Goal: Task Accomplishment & Management: Use online tool/utility

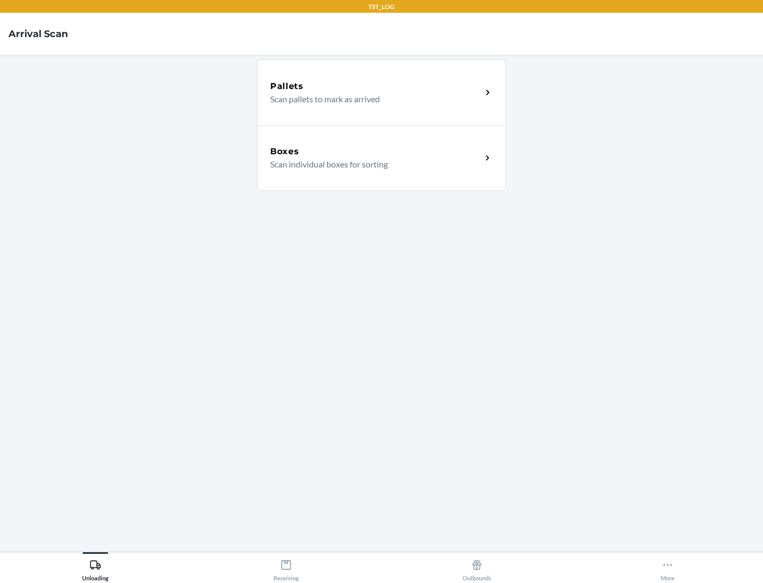
click at [376, 152] on div "Boxes" at bounding box center [375, 151] width 211 height 13
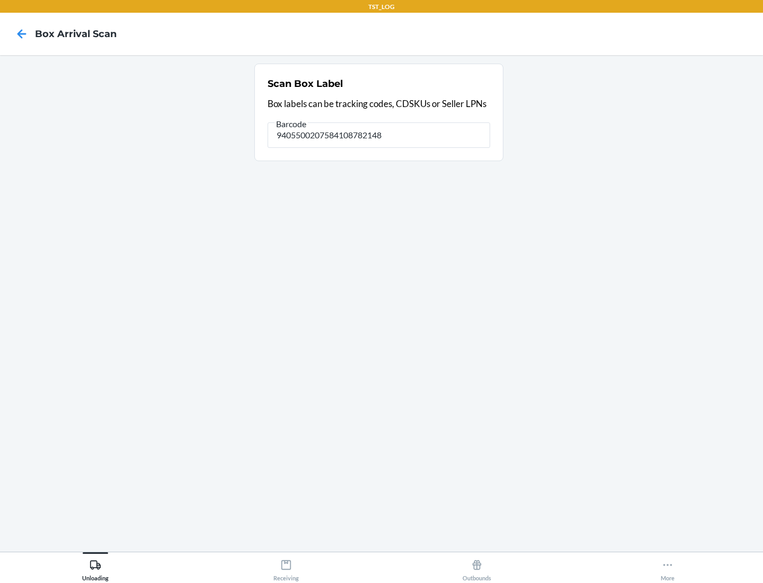
type input "9405500207584108782148"
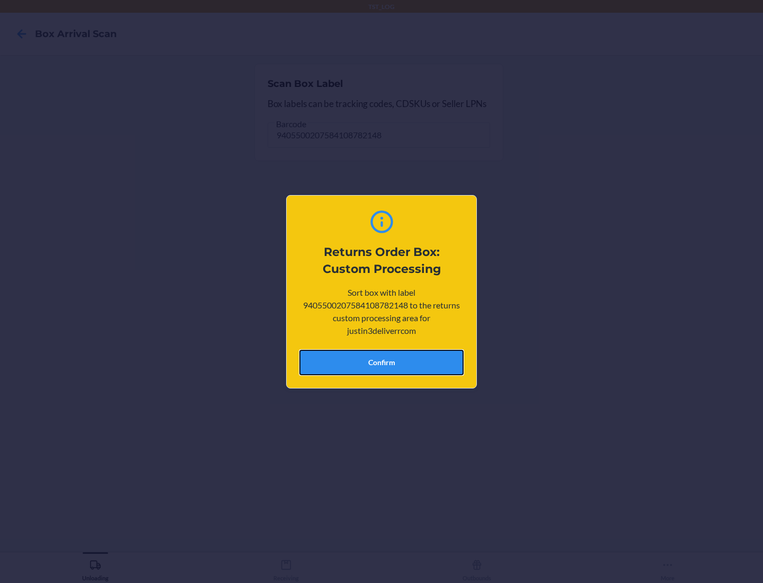
click at [382, 362] on button "Confirm" at bounding box center [381, 362] width 164 height 25
